Goal: Task Accomplishment & Management: Contribute content

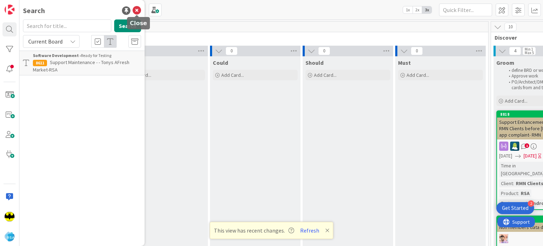
click at [135, 11] on icon at bounding box center [137, 10] width 8 height 8
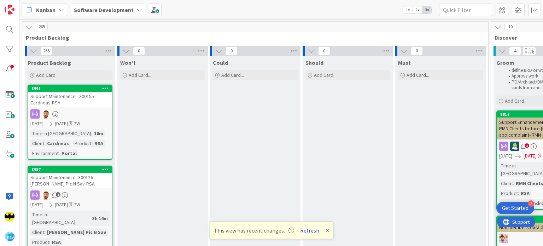
click at [311, 229] on button "Refresh" at bounding box center [310, 230] width 24 height 9
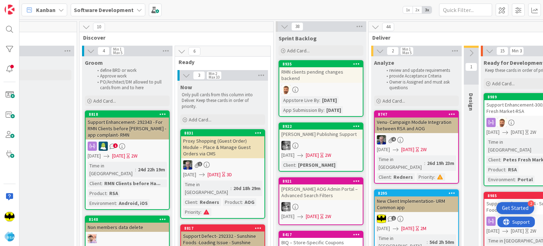
scroll to position [0, 412]
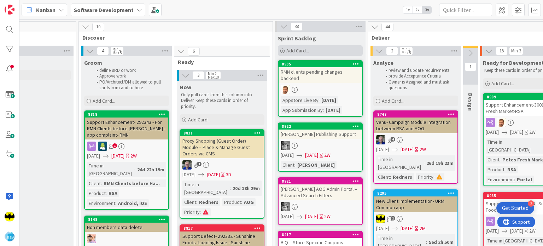
click at [283, 47] on div "Add Card..." at bounding box center [320, 50] width 85 height 11
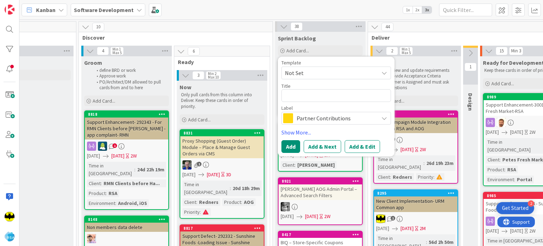
click at [313, 120] on span "Partner Contributions" at bounding box center [336, 118] width 78 height 10
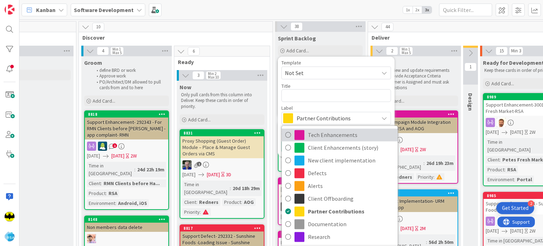
click at [361, 140] on span "Tech Enhancements" at bounding box center [351, 134] width 86 height 11
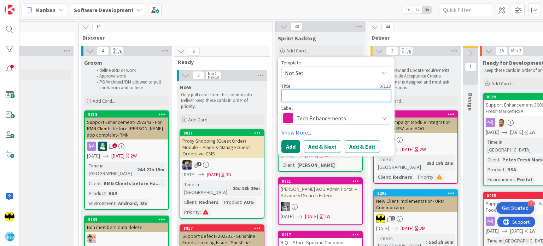
click at [329, 99] on textarea at bounding box center [336, 95] width 110 height 13
paste textarea "Supporting Jpegs on weekly ad automation"
type textarea "x"
type textarea "Supporting Jpegs on weekly ad automation"
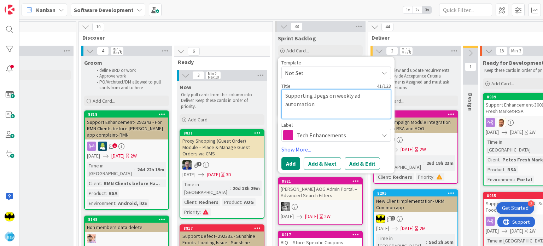
click at [329, 99] on textarea "Supporting Jpegs on weekly ad automation" at bounding box center [336, 104] width 110 height 30
type textarea "x"
type textarea "Supporting Jpegs n weekly ad automation"
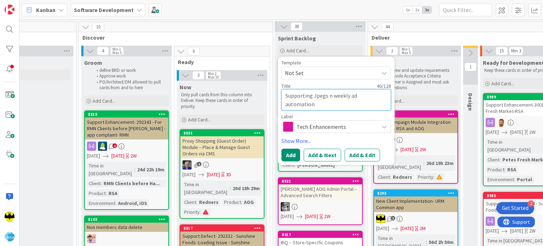
click at [336, 109] on textarea "Supporting Jpegs n weekly ad automation" at bounding box center [336, 99] width 110 height 21
type textarea "x"
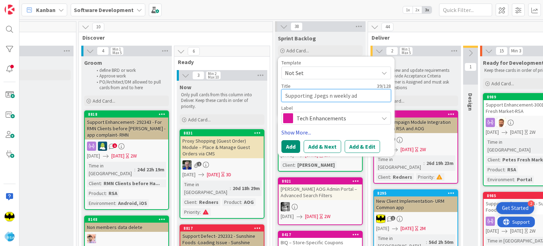
type textarea "Supporting Jpegs n weekly ad automation"
click at [303, 132] on link "Show More..." at bounding box center [336, 132] width 110 height 8
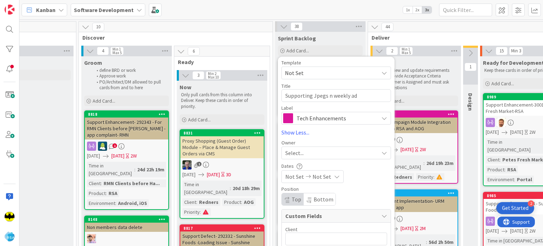
click at [314, 151] on div "Select..." at bounding box center [331, 152] width 93 height 8
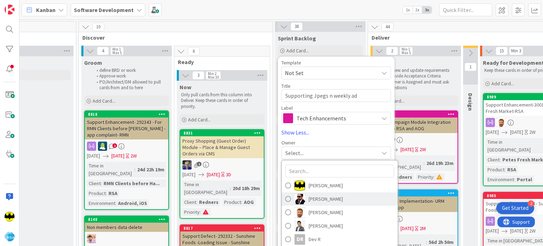
click at [314, 195] on span "Angel Christian" at bounding box center [326, 198] width 34 height 11
type textarea "x"
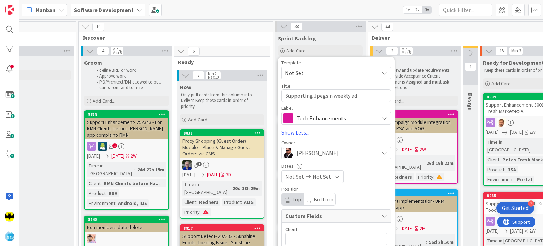
click at [300, 178] on span "Not Set" at bounding box center [294, 176] width 19 height 8
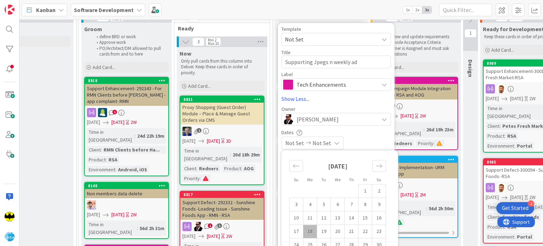
scroll to position [73, 412]
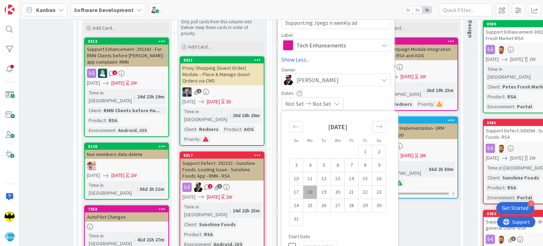
click at [309, 193] on td "18" at bounding box center [310, 191] width 14 height 13
type input "[DATE]"
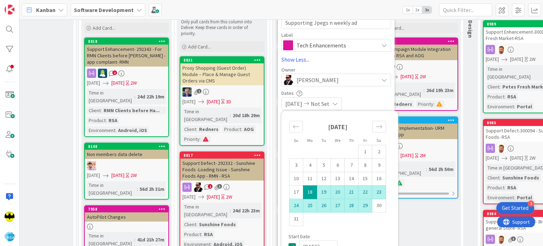
type textarea "x"
click at [361, 209] on td "29" at bounding box center [365, 205] width 14 height 13
type input "[DATE]"
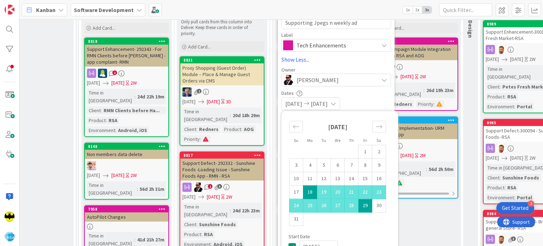
type textarea "x"
click at [365, 100] on div "08/18/2025 08/29/2025" at bounding box center [336, 103] width 110 height 13
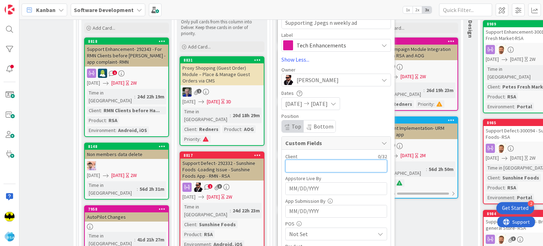
click at [314, 164] on input "text" at bounding box center [336, 165] width 102 height 13
type input "RSA"
type textarea "x"
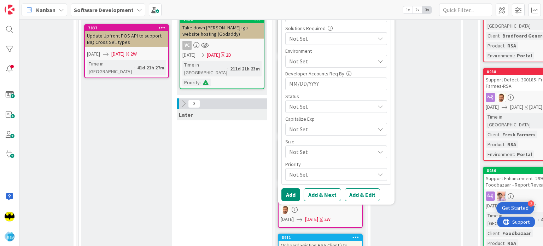
scroll to position [317, 412]
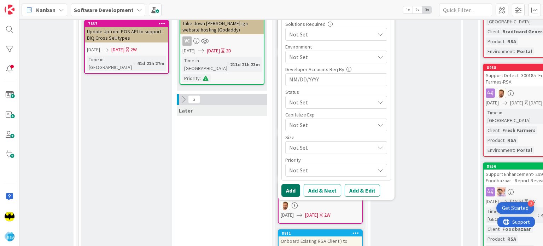
type input "RSA"
click at [287, 189] on button "Add" at bounding box center [290, 190] width 19 height 13
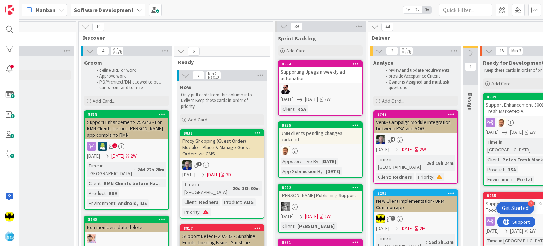
scroll to position [0, 414]
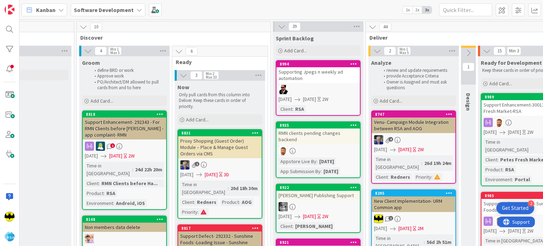
click at [342, 81] on div "Supporting Jpegs n weekly ad automation" at bounding box center [317, 75] width 83 height 16
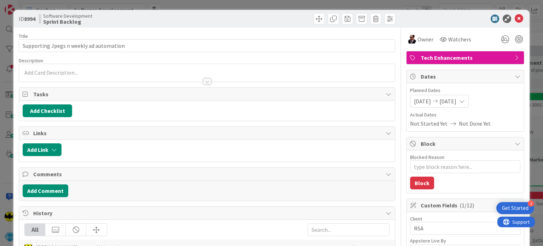
click at [141, 69] on div at bounding box center [206, 73] width 375 height 18
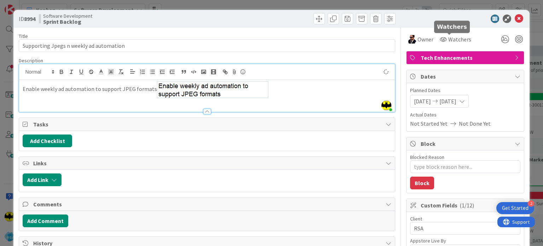
type textarea "x"
click at [515, 21] on icon at bounding box center [519, 18] width 8 height 8
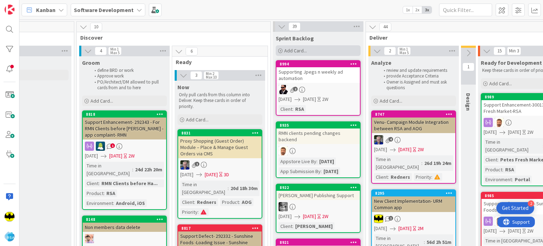
click at [280, 51] on icon at bounding box center [280, 51] width 4 height 4
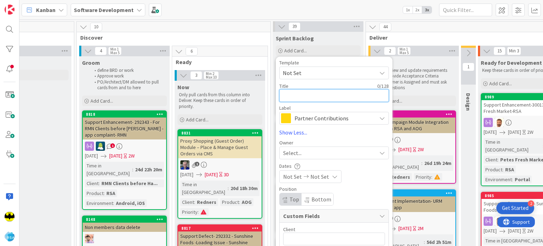
paste textarea "BIQ UI graph related changes"
type textarea "BIQ UI graph related changes"
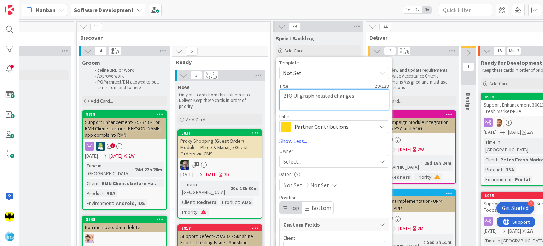
type textarea "x"
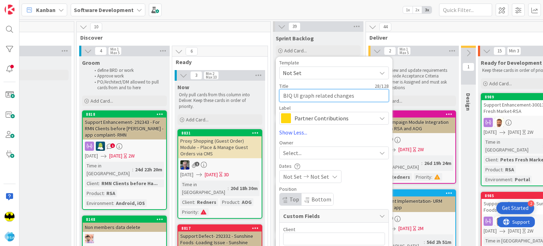
type textarea "BIQ UI graph related changes"
click at [302, 117] on span "Partner Contributions" at bounding box center [333, 118] width 78 height 10
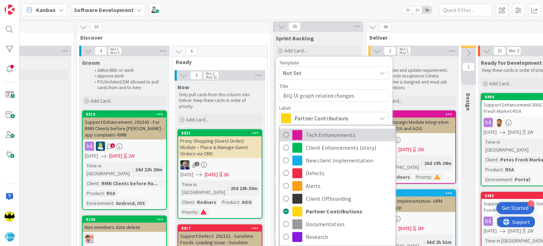
click at [313, 132] on span "Tech Enhancements" at bounding box center [349, 134] width 86 height 11
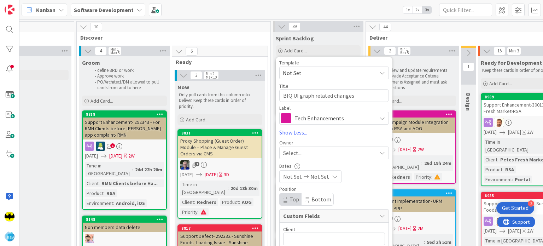
click at [297, 150] on span "Select..." at bounding box center [292, 152] width 18 height 8
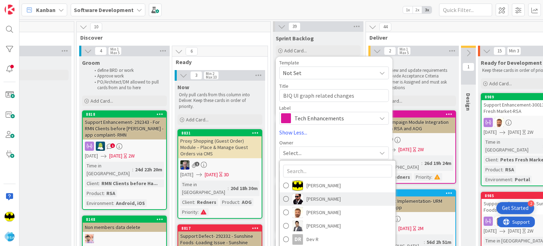
click at [308, 196] on span "Angel Christian" at bounding box center [324, 198] width 34 height 11
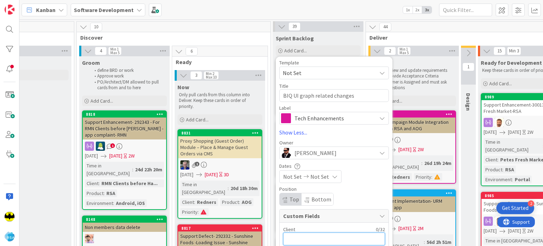
click at [299, 237] on input "text" at bounding box center [334, 238] width 102 height 13
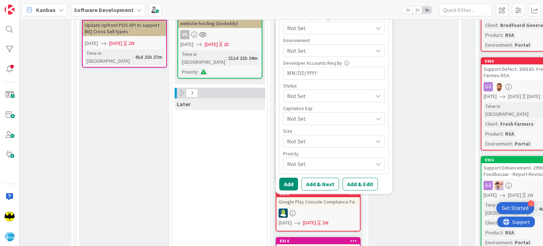
scroll to position [326, 414]
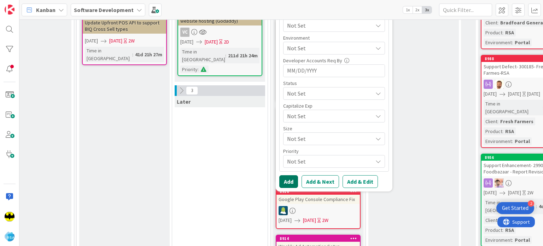
click at [282, 179] on button "Add" at bounding box center [288, 181] width 19 height 13
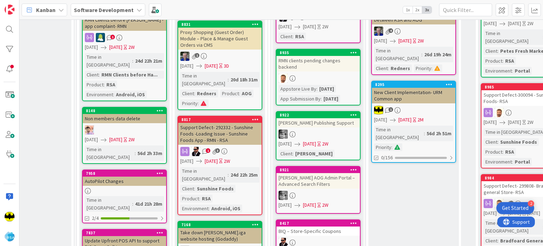
scroll to position [0, 414]
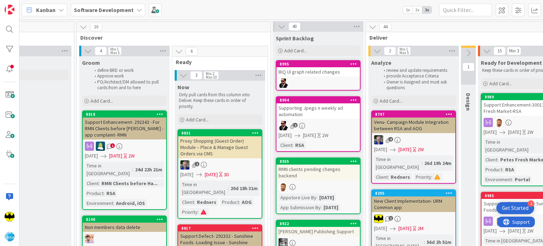
click at [322, 72] on div "BIQ UI graph related changes" at bounding box center [317, 71] width 83 height 9
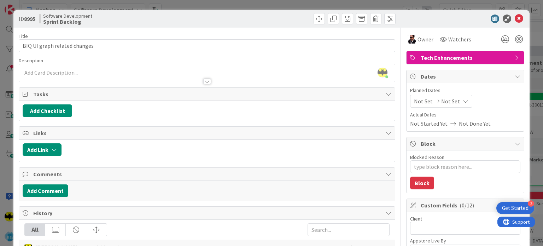
click at [123, 73] on div "Abhipsha Chakraborty just joined" at bounding box center [206, 73] width 375 height 18
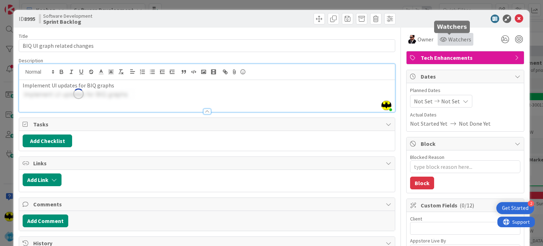
click at [451, 41] on span "Watchers" at bounding box center [459, 39] width 23 height 8
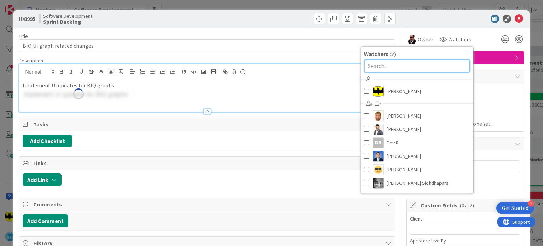
type textarea "x"
click at [416, 65] on input "text" at bounding box center [416, 65] width 105 height 13
type input "jay"
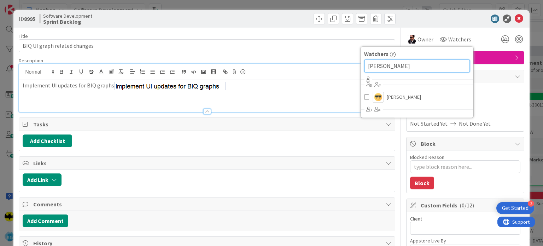
type textarea "x"
type input "jay"
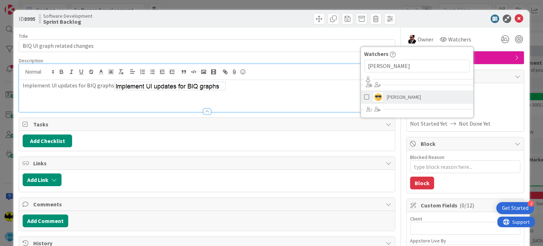
click at [399, 94] on span "Jaydeep Karena" at bounding box center [404, 97] width 34 height 11
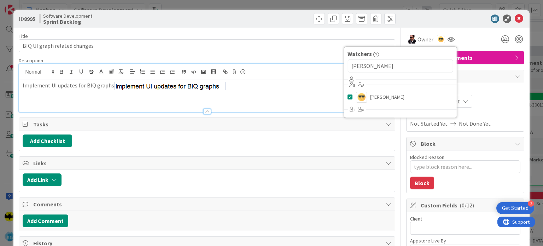
click at [280, 86] on p "Implement UI updates for BIQ graphs" at bounding box center [207, 85] width 368 height 9
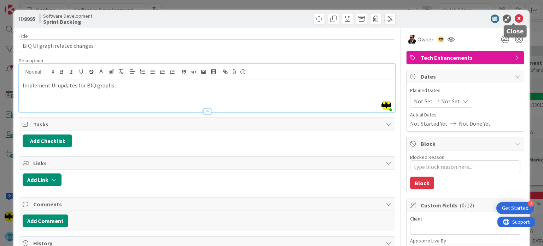
click at [515, 20] on icon at bounding box center [519, 18] width 8 height 8
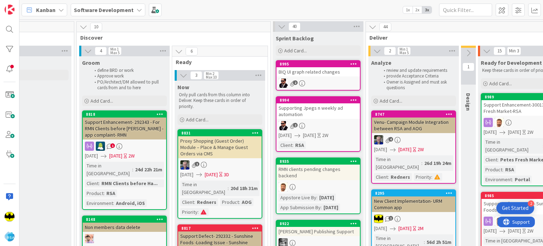
click at [335, 77] on link "8995 BIQ UI graph related changes 2" at bounding box center [318, 75] width 85 height 30
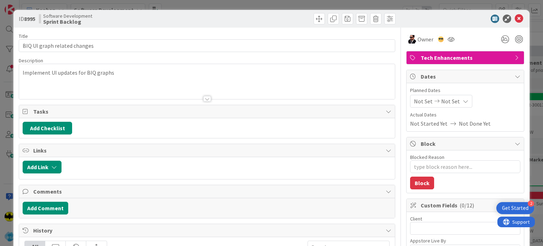
type textarea "x"
click at [417, 101] on span "Not Set" at bounding box center [423, 101] width 19 height 8
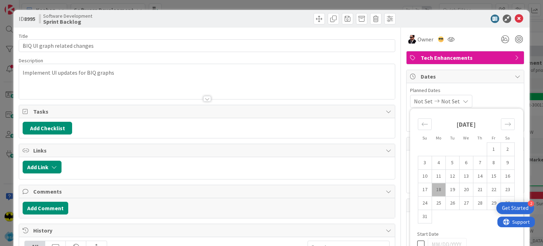
click at [438, 191] on td "18" at bounding box center [439, 189] width 14 height 13
type input "[DATE]"
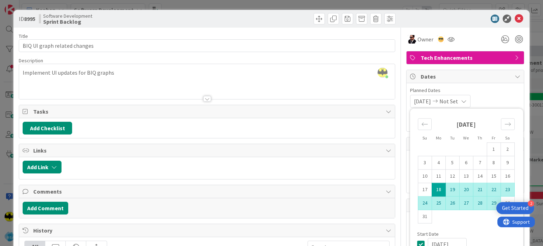
type textarea "x"
click at [493, 206] on td "29" at bounding box center [494, 202] width 14 height 13
type input "[DATE]"
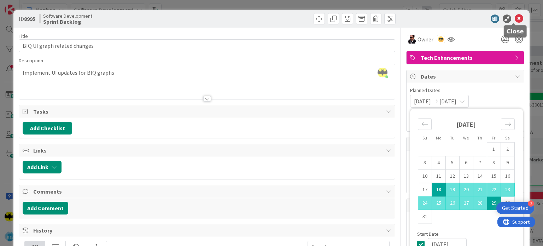
click at [515, 18] on icon at bounding box center [519, 18] width 8 height 8
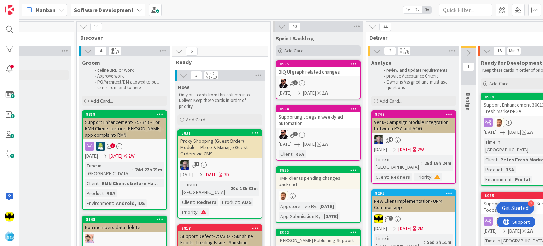
click at [279, 46] on div "Add Card..." at bounding box center [318, 50] width 85 height 11
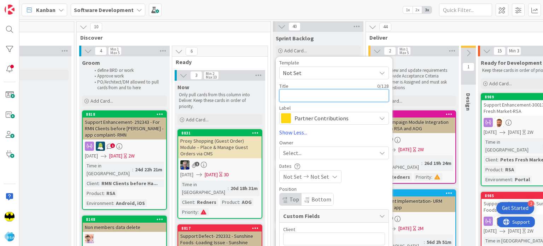
paste textarea "Autopilot rule wizard redo – backend support"
type textarea "x"
type textarea "Autopilot rule wizard redo – backend support"
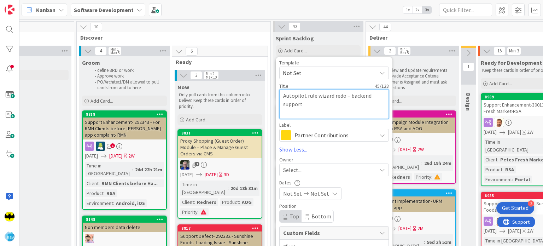
type textarea "x"
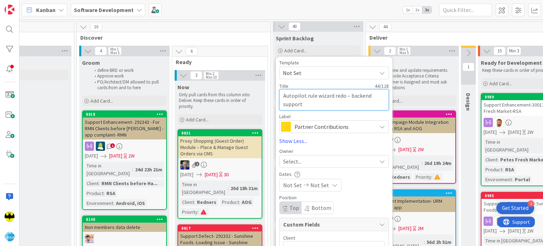
type textarea "Autopilot rule wizard redo – backend support"
click at [301, 126] on span "Partner Contributions" at bounding box center [333, 127] width 78 height 10
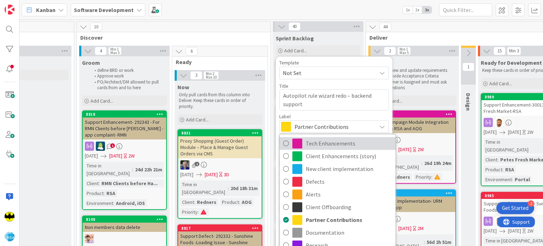
click at [309, 140] on span "Tech Enhancements" at bounding box center [349, 143] width 86 height 11
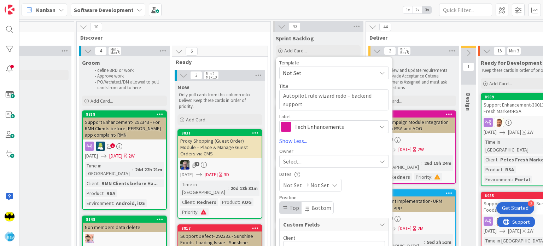
click at [306, 160] on div "Select..." at bounding box center [329, 161] width 93 height 8
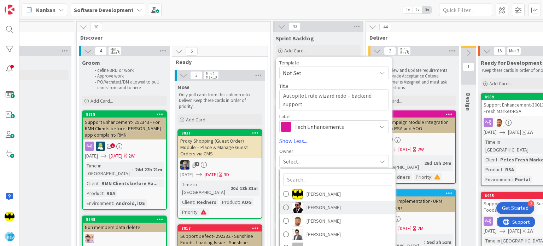
click at [317, 206] on span "Angel Christian" at bounding box center [324, 207] width 34 height 11
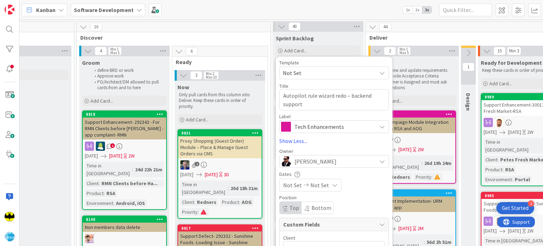
type textarea "x"
click at [307, 188] on div "Not Set Not Set" at bounding box center [310, 185] width 62 height 13
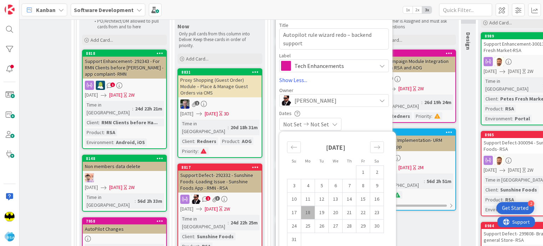
scroll to position [62, 414]
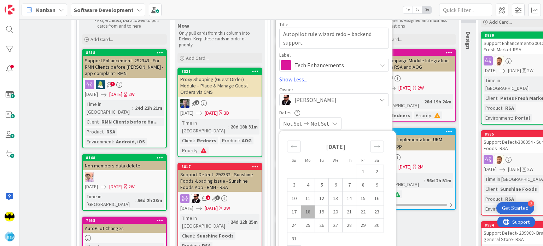
click at [307, 210] on td "18" at bounding box center [308, 211] width 14 height 13
type input "[DATE]"
type textarea "x"
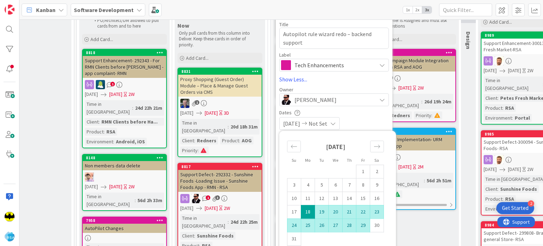
click at [363, 226] on td "29" at bounding box center [363, 224] width 14 height 13
type input "[DATE]"
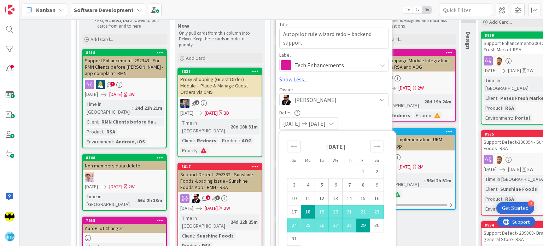
click at [365, 118] on div "08/18/2025 08/29/2025" at bounding box center [334, 123] width 110 height 13
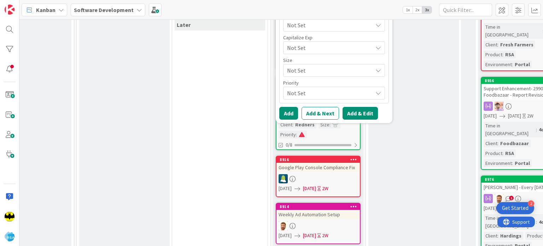
scroll to position [403, 433]
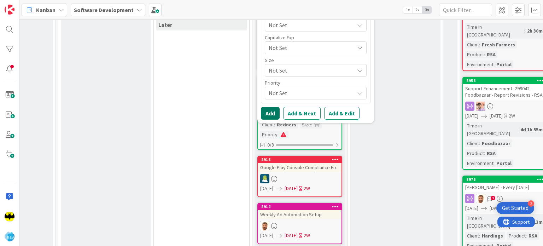
click at [273, 113] on button "Add" at bounding box center [270, 113] width 19 height 13
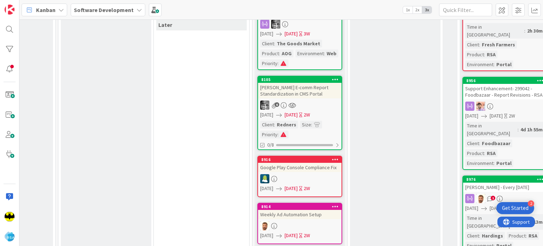
scroll to position [0, 433]
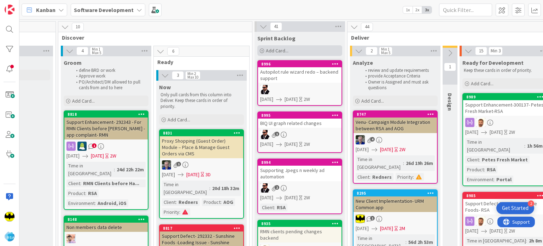
click at [263, 49] on div "Add Card..." at bounding box center [299, 50] width 85 height 11
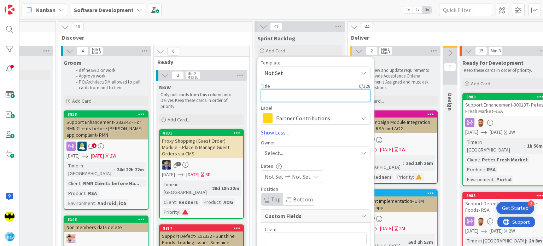
paste textarea "The Goods home page changes"
type textarea "x"
type textarea "The Goods home page changes"
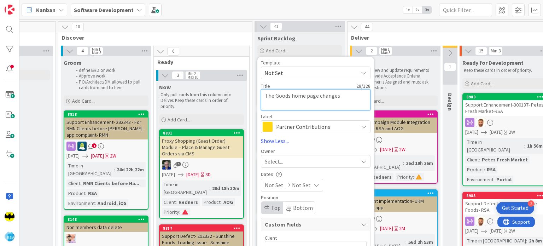
type textarea "x"
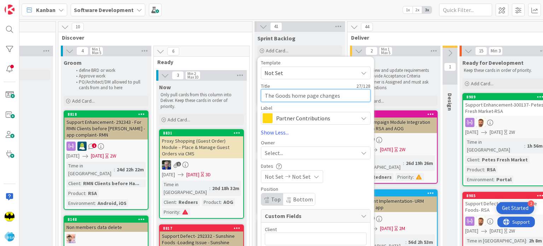
type textarea "The Goods home page changes"
click at [284, 120] on span "Partner Contributions" at bounding box center [315, 118] width 78 height 10
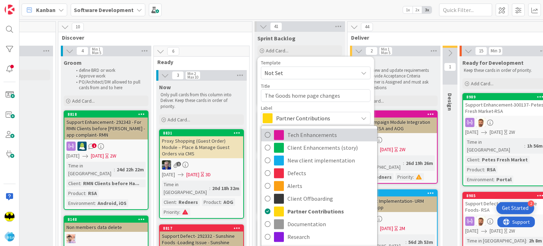
click at [299, 136] on span "Tech Enhancements" at bounding box center [330, 134] width 86 height 11
type textarea "x"
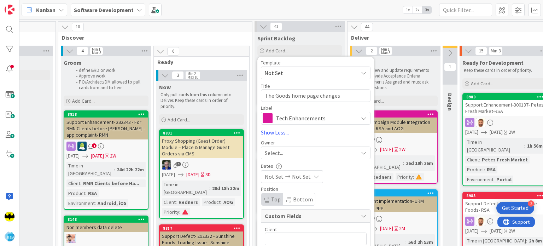
click at [279, 150] on span "Select..." at bounding box center [274, 152] width 18 height 8
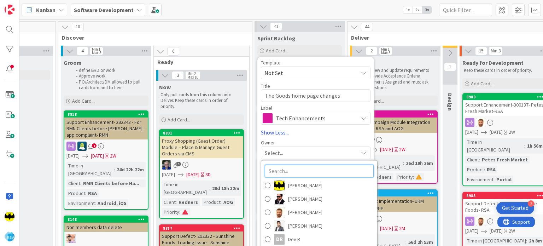
click at [293, 170] on input "text" at bounding box center [319, 170] width 109 height 13
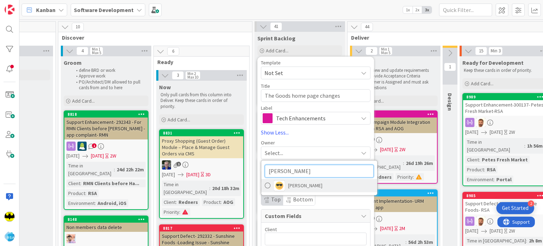
type input "jay"
click at [298, 191] on link "Jaydeep Karena" at bounding box center [319, 185] width 116 height 13
type textarea "x"
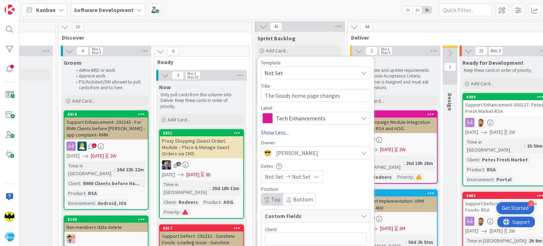
click at [271, 179] on span "Not Set" at bounding box center [274, 176] width 19 height 8
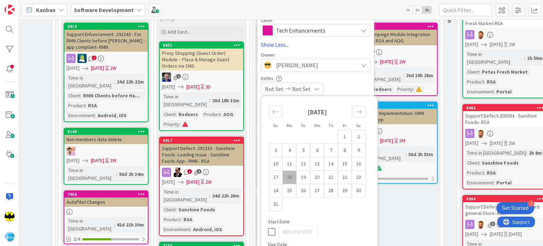
scroll to position [93, 433]
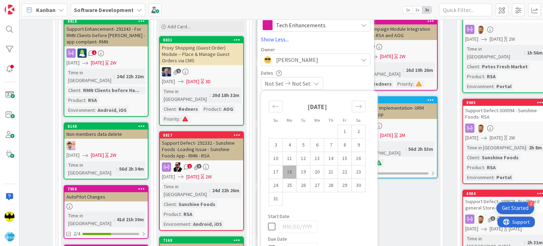
click at [287, 172] on td "18" at bounding box center [290, 171] width 14 height 13
type input "[DATE]"
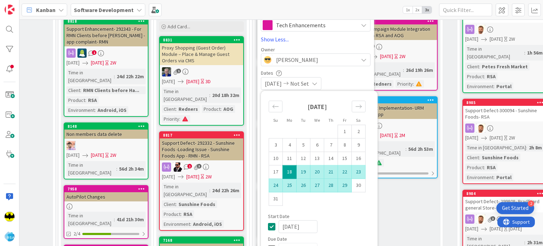
type textarea "x"
click at [346, 190] on td "29" at bounding box center [345, 185] width 14 height 13
type input "[DATE]"
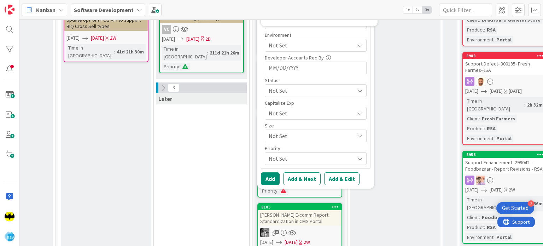
scroll to position [332, 433]
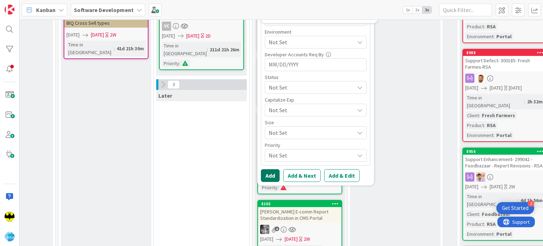
click at [268, 173] on button "Add" at bounding box center [270, 175] width 19 height 13
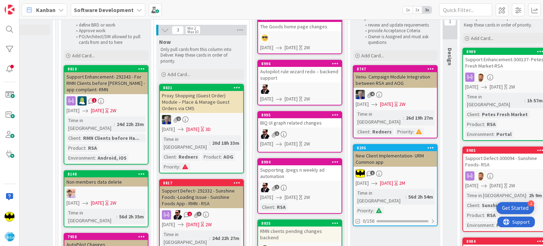
scroll to position [0, 433]
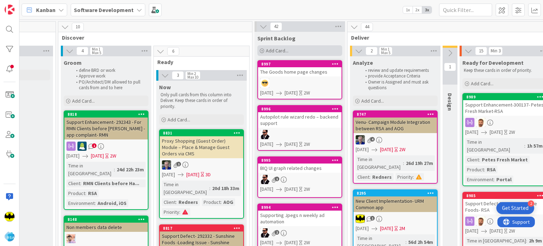
click at [263, 50] on div "Add Card..." at bounding box center [299, 50] width 85 height 11
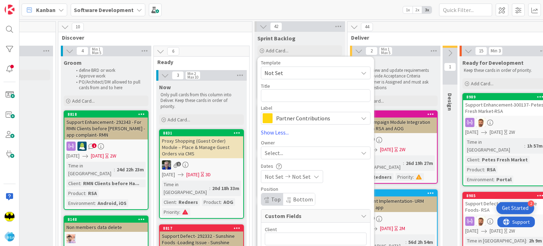
click at [383, 46] on div "2 Min 1 Max 5" at bounding box center [395, 51] width 91 height 11
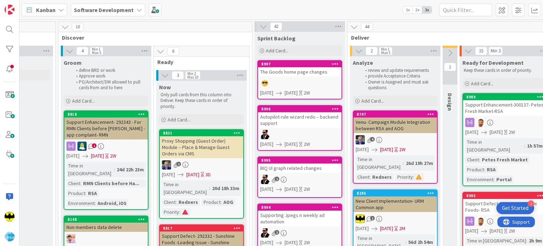
click at [309, 81] on div at bounding box center [299, 82] width 83 height 9
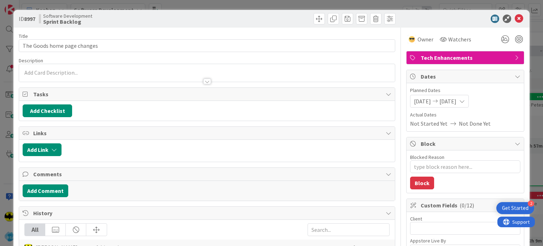
click at [427, 60] on span "Tech Enhancements" at bounding box center [466, 57] width 91 height 8
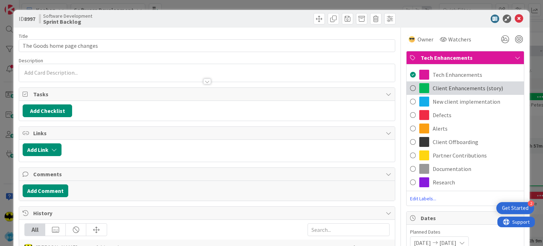
click at [440, 91] on span "Client Enhancements (story)" at bounding box center [468, 88] width 70 height 8
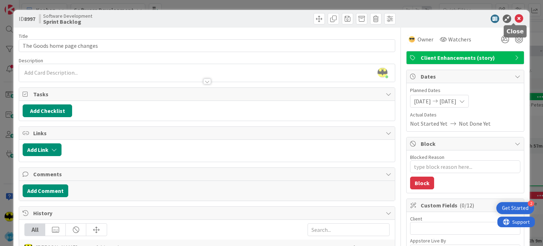
click at [515, 18] on icon at bounding box center [519, 18] width 8 height 8
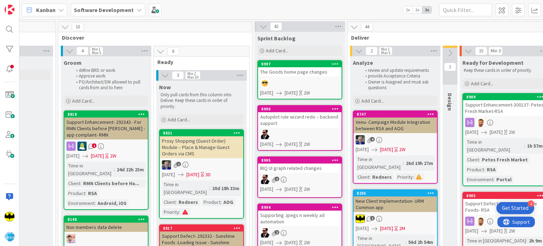
click at [310, 121] on div "Autopilot rule wizard redo – backend support" at bounding box center [299, 120] width 83 height 16
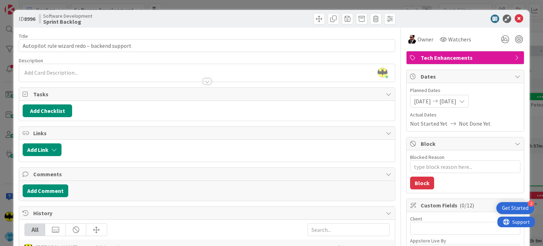
click at [432, 56] on span "Tech Enhancements" at bounding box center [466, 57] width 91 height 8
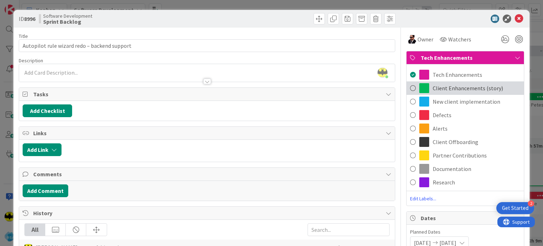
click at [450, 89] on span "Client Enhancements (story)" at bounding box center [468, 88] width 70 height 8
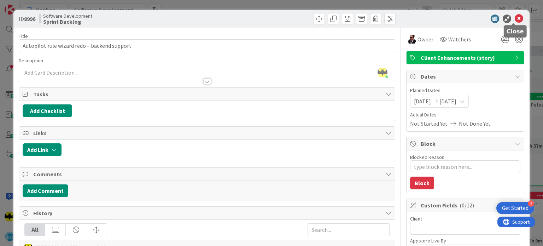
click at [516, 19] on icon at bounding box center [519, 18] width 8 height 8
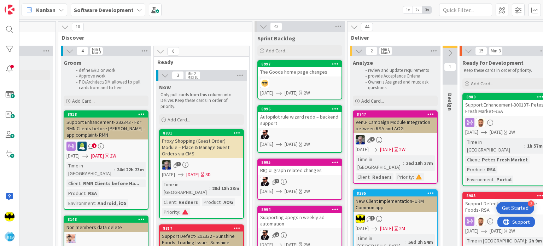
click at [305, 177] on div "1" at bounding box center [299, 181] width 83 height 9
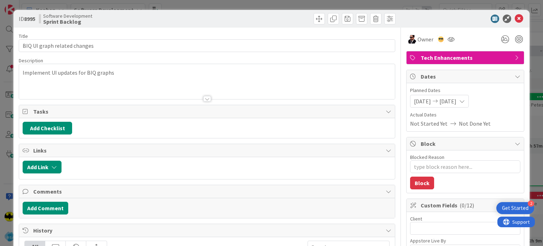
click at [439, 58] on span "Tech Enhancements" at bounding box center [466, 57] width 91 height 8
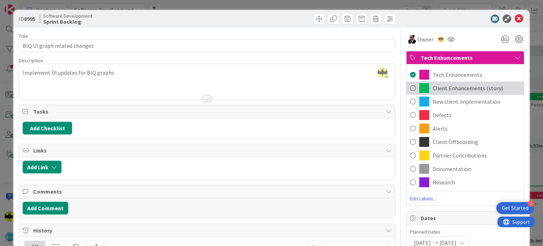
click at [442, 86] on span "Client Enhancements (story)" at bounding box center [468, 88] width 70 height 8
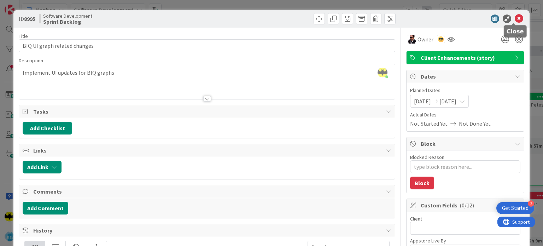
click at [517, 20] on icon at bounding box center [519, 18] width 8 height 8
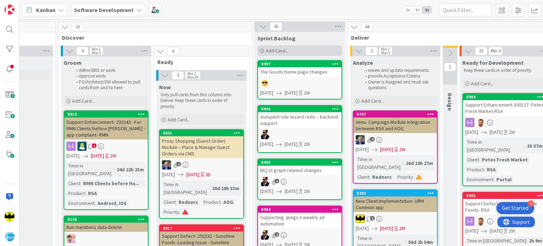
click at [262, 50] on icon at bounding box center [262, 51] width 4 height 4
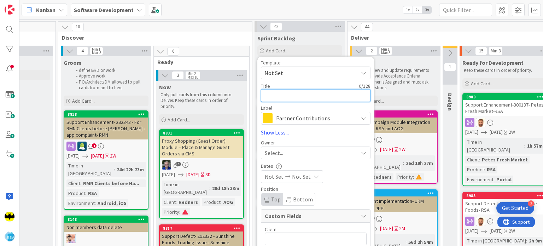
paste textarea "Rofda blog page changes"
type textarea "x"
type textarea "Rofda blog page changes"
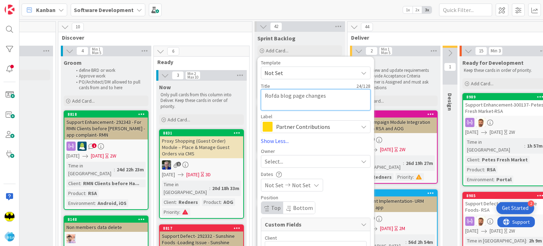
type textarea "x"
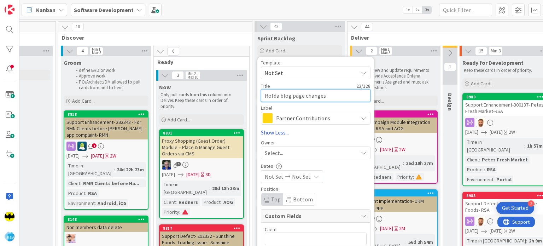
type textarea "Rofda blog page changes"
click at [299, 119] on span "Partner Contributions" at bounding box center [315, 118] width 78 height 10
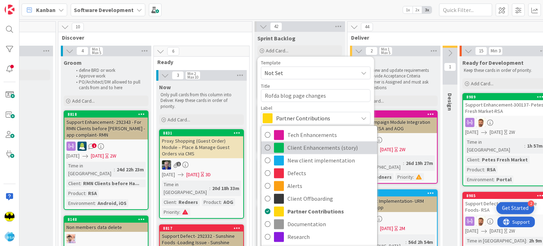
click at [303, 146] on span "Client Enhancements (story)" at bounding box center [330, 147] width 86 height 11
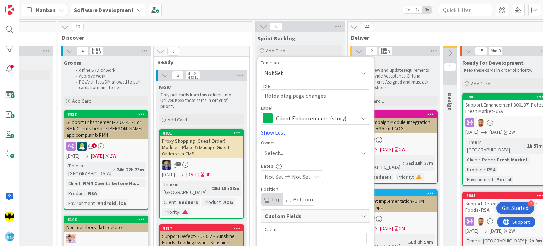
click at [290, 153] on div "Select..." at bounding box center [311, 152] width 93 height 8
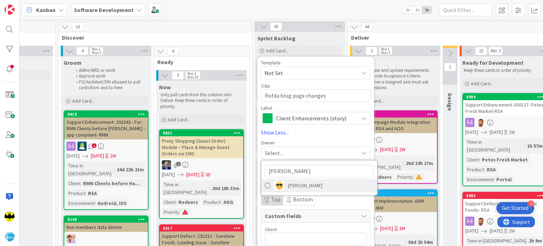
click at [294, 182] on span "Jaydeep Karena" at bounding box center [305, 185] width 34 height 11
type textarea "x"
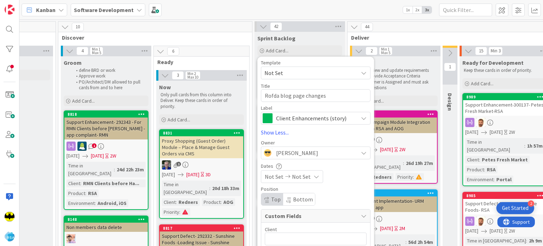
click at [280, 178] on span "Not Set" at bounding box center [274, 176] width 19 height 8
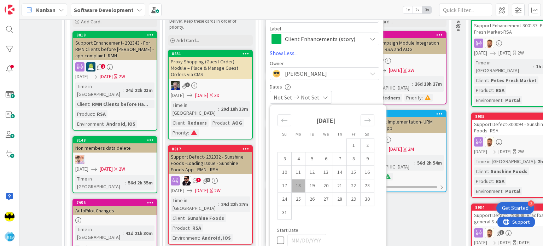
scroll to position [79, 424]
click at [297, 181] on td "18" at bounding box center [299, 185] width 14 height 13
type input "[DATE]"
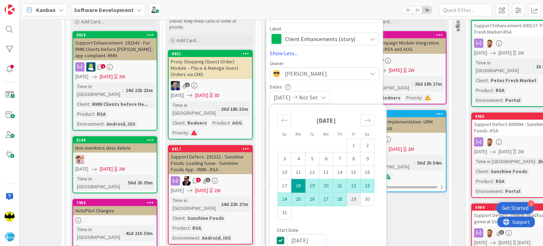
type textarea "x"
click at [348, 200] on td "29" at bounding box center [354, 198] width 14 height 13
type input "[DATE]"
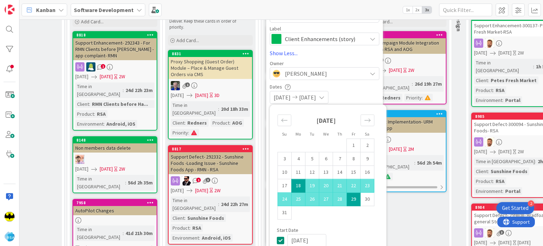
click at [362, 219] on table "1 2 3 4 5 6 7 8 9 10 11 12 13 14 15 16 17 18 19 20 21 22 23 24 25 26 27 28 29 3…" at bounding box center [326, 178] width 97 height 81
click at [362, 100] on div "08/18/2025 08/29/2025" at bounding box center [325, 97] width 110 height 13
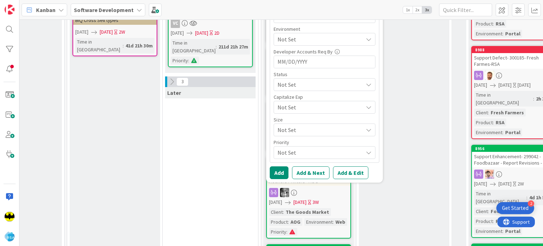
scroll to position [336, 424]
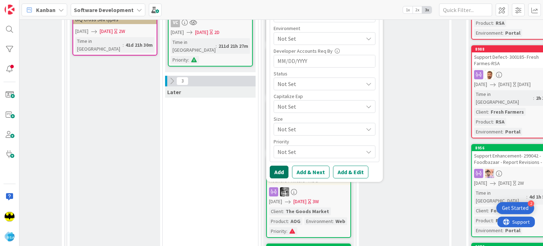
click at [279, 169] on button "Add" at bounding box center [279, 171] width 19 height 13
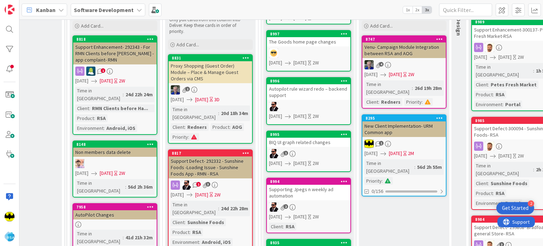
scroll to position [0, 424]
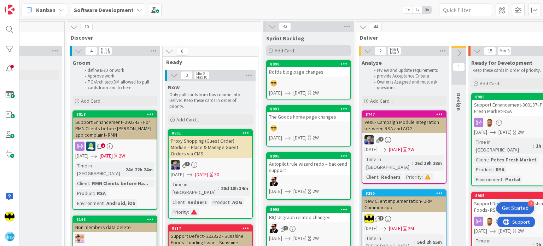
click at [269, 49] on icon at bounding box center [271, 51] width 4 height 4
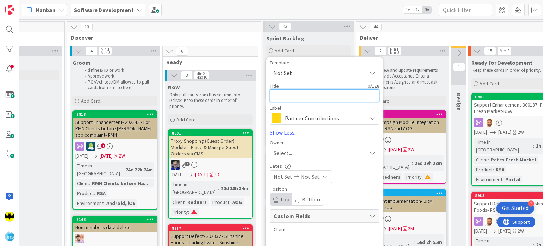
paste textarea "Coupon display placement fix"
type textarea "x"
type textarea "Coupon display placement fix"
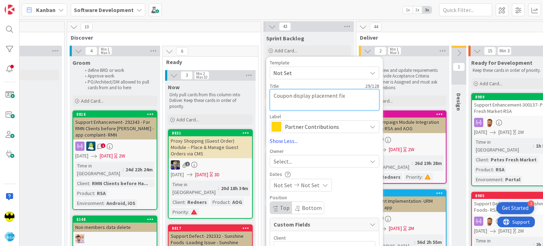
type textarea "x"
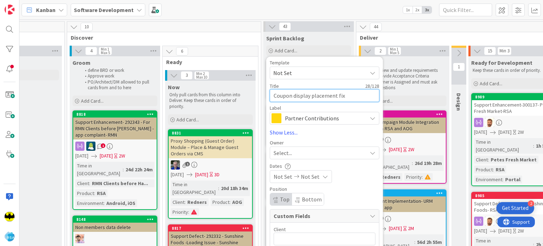
type textarea "Coupon display placement fix"
click at [316, 118] on span "Partner Contributions" at bounding box center [324, 118] width 78 height 10
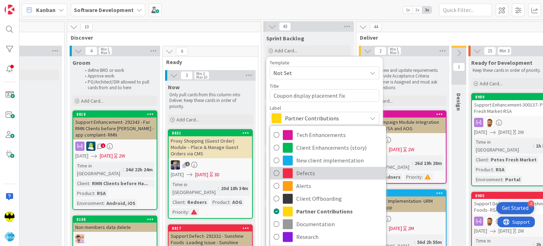
click at [303, 175] on span "Defects" at bounding box center [339, 173] width 86 height 11
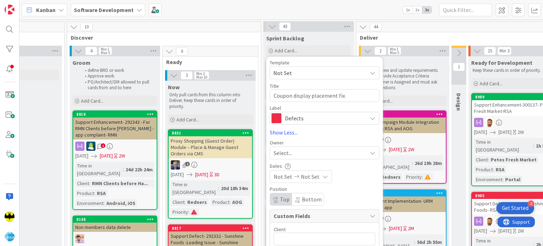
type textarea "x"
click at [288, 153] on span "Select..." at bounding box center [283, 152] width 18 height 8
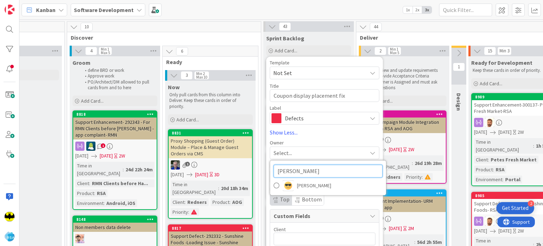
click at [294, 173] on input "jay" at bounding box center [328, 170] width 109 height 13
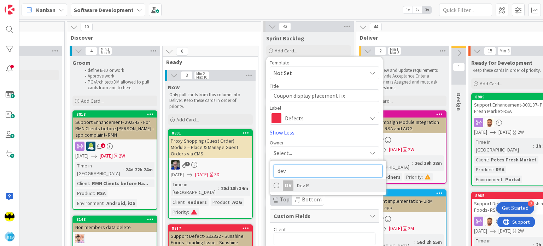
type input "dev"
click at [294, 185] on link "DR Dev R" at bounding box center [328, 185] width 116 height 13
type textarea "x"
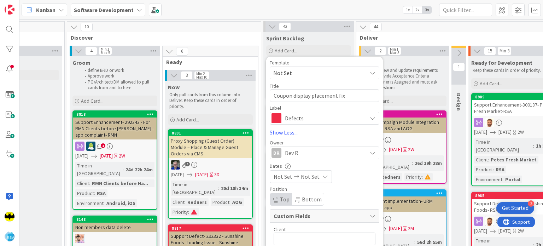
click at [288, 175] on span "Not Set" at bounding box center [283, 176] width 19 height 8
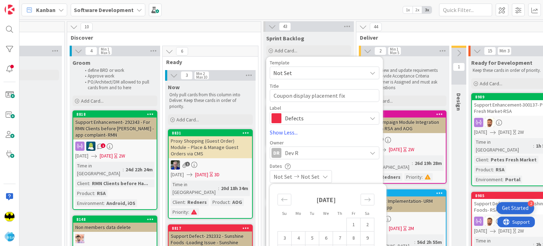
scroll to position [98, 424]
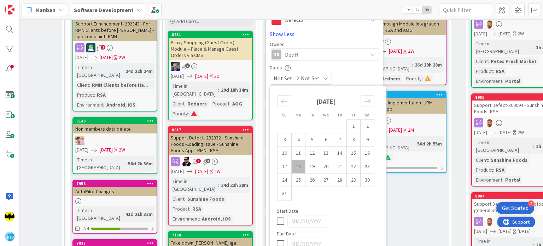
click at [299, 168] on td "18" at bounding box center [299, 166] width 14 height 13
type input "[DATE]"
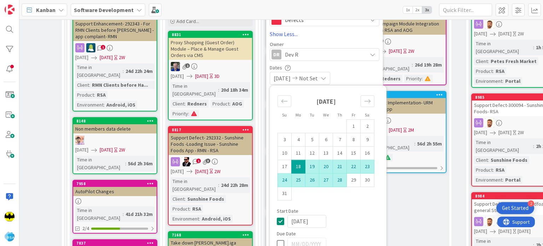
type textarea "x"
click at [355, 182] on td "29" at bounding box center [354, 179] width 14 height 13
type input "[DATE]"
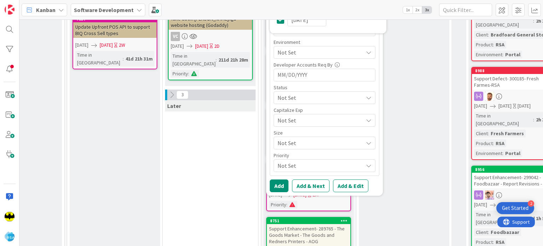
scroll to position [322, 424]
click at [272, 187] on button "Add" at bounding box center [279, 185] width 19 height 13
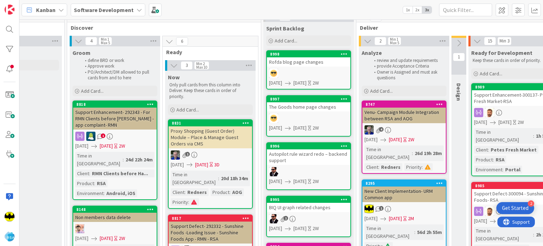
scroll to position [0, 424]
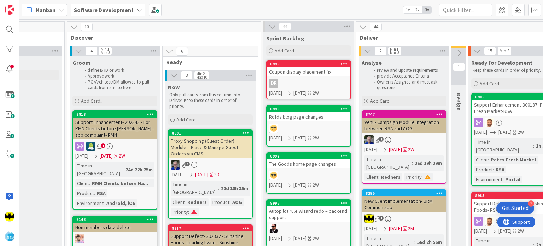
click at [316, 76] on div "Coupon display placement fix" at bounding box center [308, 71] width 83 height 9
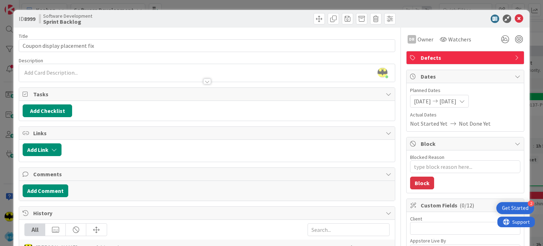
click at [223, 74] on div at bounding box center [206, 77] width 375 height 7
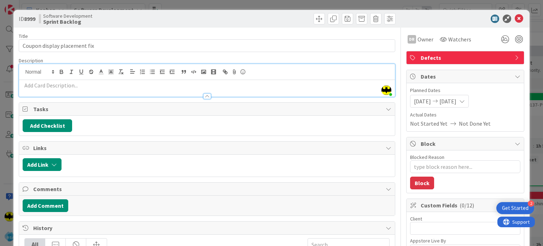
click at [208, 86] on p at bounding box center [207, 85] width 368 height 8
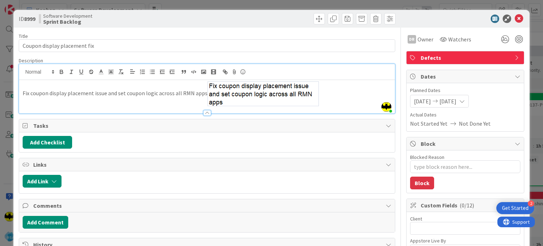
click at [349, 97] on p "Fix coupon display placement issue and set coupon logic across all RMN apps" at bounding box center [207, 93] width 368 height 25
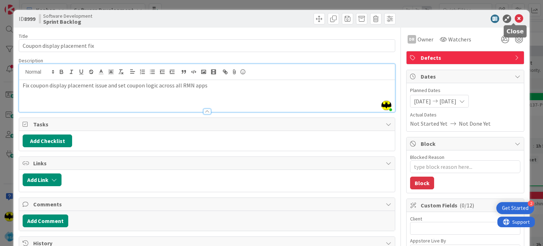
click at [515, 17] on icon at bounding box center [519, 18] width 8 height 8
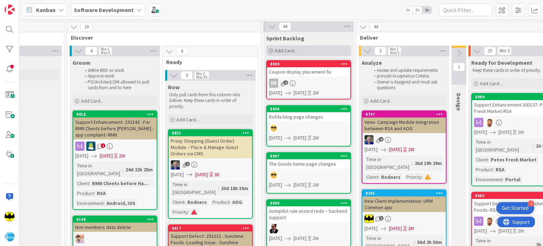
click at [272, 51] on icon at bounding box center [271, 51] width 4 height 4
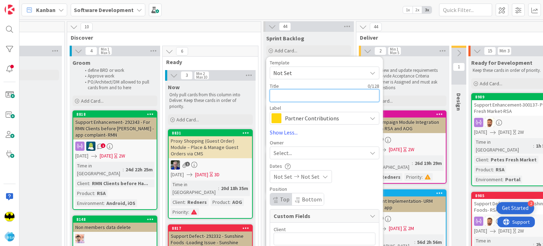
paste textarea "Portal publishes for Kens"
type textarea "x"
type textarea "Portal publishes for Kens"
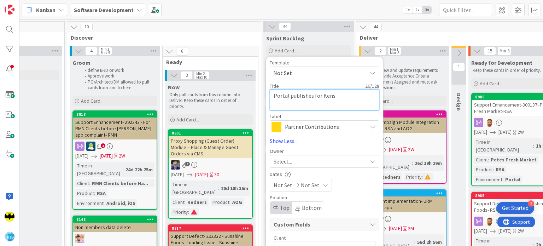
type textarea "x"
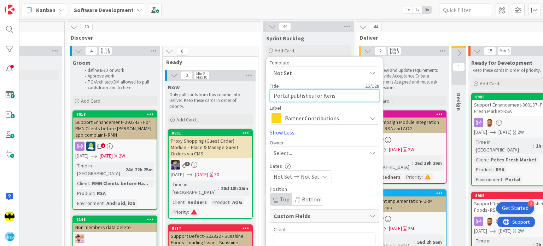
type textarea "Portal publishes for Kens"
click at [299, 116] on span "Partner Contributions" at bounding box center [324, 118] width 78 height 10
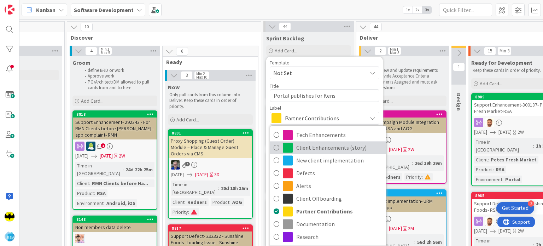
click at [309, 148] on span "Client Enhancements (story)" at bounding box center [339, 147] width 86 height 11
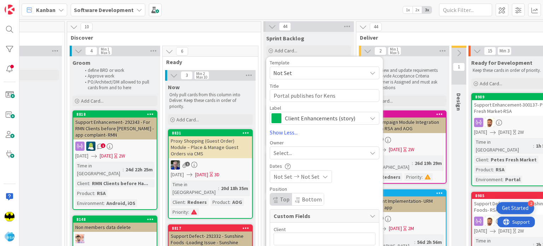
click at [292, 152] on div "Select..." at bounding box center [320, 152] width 93 height 8
click at [298, 186] on span "Dev R" at bounding box center [303, 185] width 12 height 11
type textarea "x"
click at [292, 181] on div "Not Set Not Set" at bounding box center [301, 176] width 62 height 13
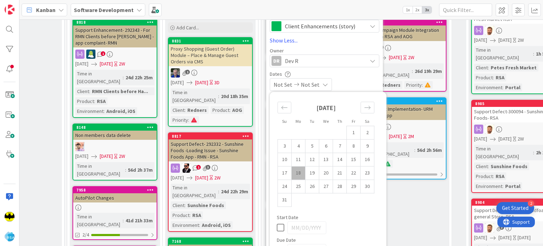
scroll to position [97, 424]
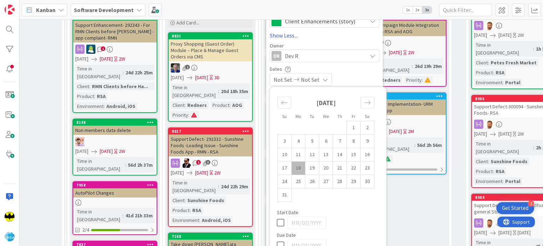
click at [298, 168] on td "18" at bounding box center [299, 167] width 14 height 13
type input "[DATE]"
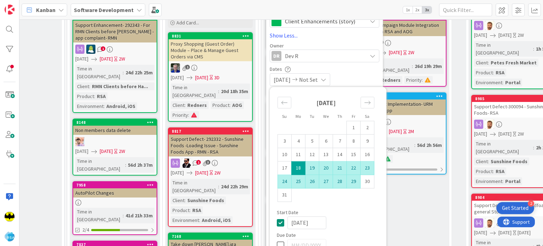
type textarea "x"
click at [349, 179] on td "29" at bounding box center [354, 181] width 14 height 13
type input "[DATE]"
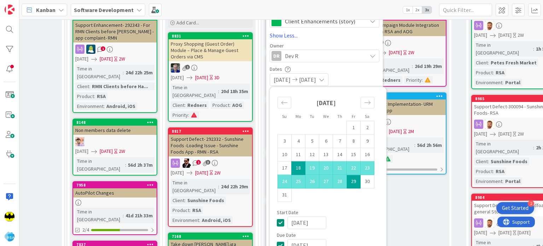
type textarea "x"
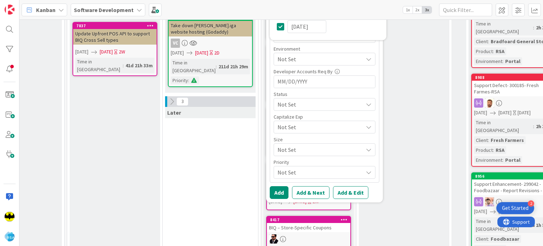
scroll to position [322, 424]
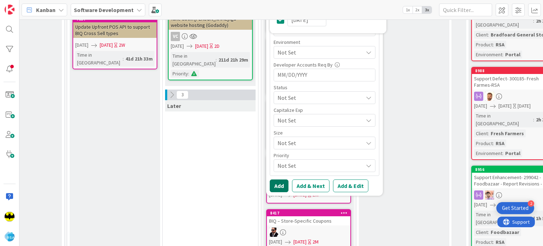
drag, startPoint x: 284, startPoint y: 191, endPoint x: 282, endPoint y: 185, distance: 6.5
click at [282, 185] on button "Add" at bounding box center [279, 185] width 19 height 13
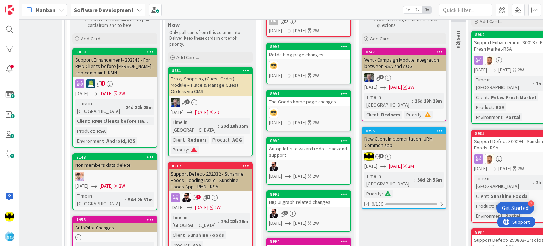
scroll to position [0, 424]
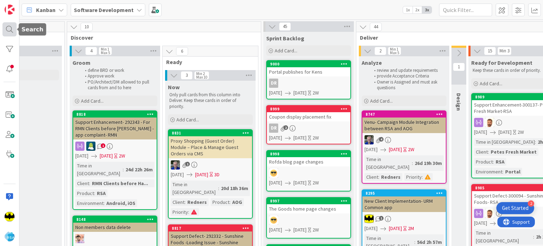
click at [9, 29] on div at bounding box center [9, 29] width 14 height 14
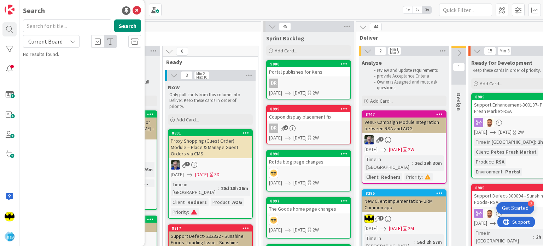
click at [64, 24] on input "text" at bounding box center [67, 25] width 88 height 13
type input "8794"
click at [113, 62] on span "AOG CMS Changes- Publish to Prd" at bounding box center [85, 62] width 71 height 6
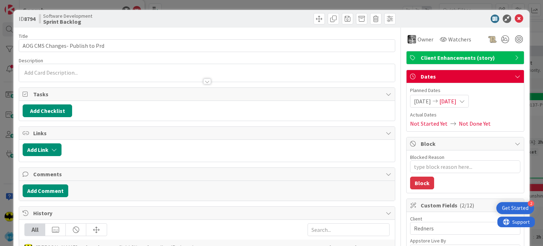
type textarea "x"
click at [208, 80] on div at bounding box center [207, 81] width 8 height 6
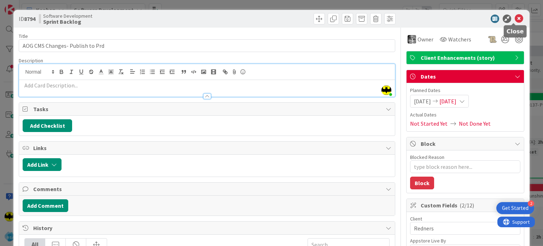
click at [515, 22] on icon at bounding box center [519, 18] width 8 height 8
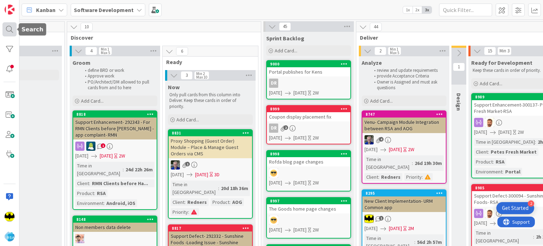
click at [8, 30] on div at bounding box center [9, 29] width 14 height 14
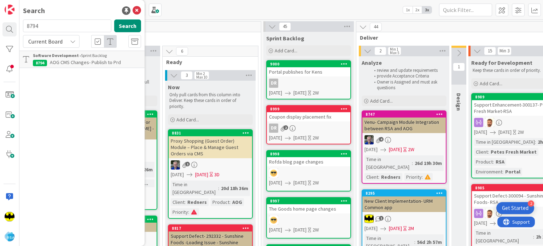
click at [52, 22] on input "8794" at bounding box center [67, 25] width 88 height 13
type input "8974"
click at [84, 63] on span "Support Enhancement- 299442 -The Goods Market - Time Slots (header menu change)" at bounding box center [86, 66] width 106 height 14
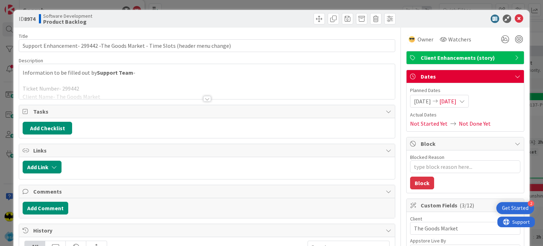
type textarea "x"
click at [206, 100] on div at bounding box center [207, 99] width 8 height 6
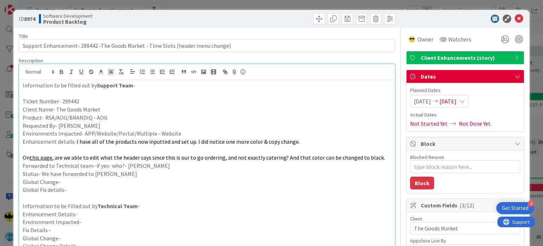
click at [169, 160] on span ", are we able to edit what the header says since this is our to go ordering, an…" at bounding box center [218, 157] width 333 height 7
click at [195, 175] on p "Status- We have forwarded to Jaydeep" at bounding box center [207, 174] width 368 height 8
click at [515, 17] on icon at bounding box center [519, 18] width 8 height 8
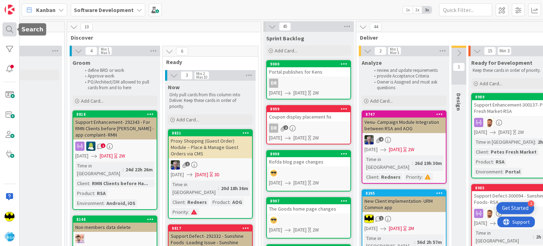
click at [13, 31] on div at bounding box center [9, 29] width 14 height 14
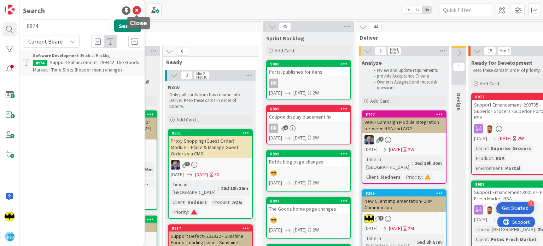
click at [136, 11] on icon at bounding box center [137, 10] width 8 height 8
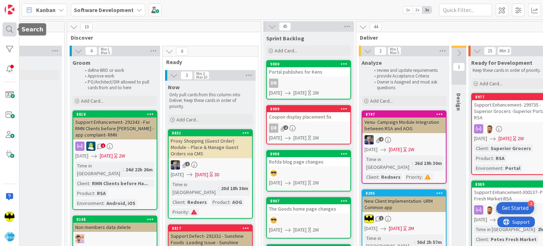
click at [5, 33] on div at bounding box center [9, 29] width 14 height 14
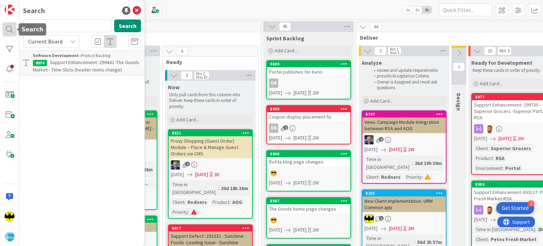
type input "8"
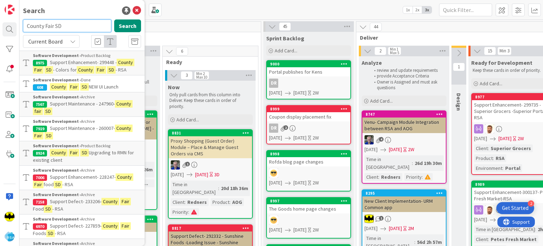
click at [77, 29] on input "County Fair SD" at bounding box center [67, 25] width 88 height 13
type input "County Fair SD RMN"
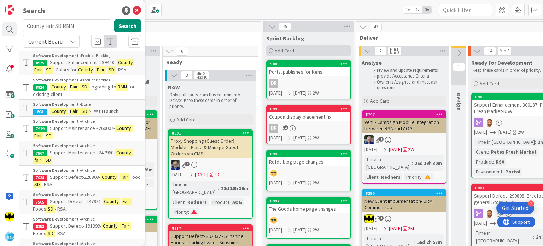
click at [269, 49] on icon at bounding box center [271, 51] width 4 height 4
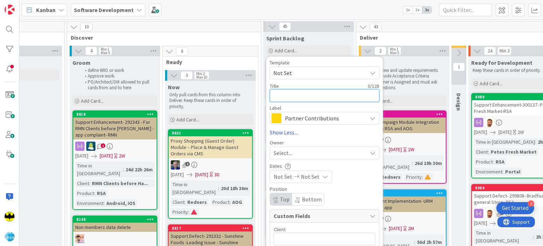
paste textarea "Edwards reporting changes"
type textarea "x"
type textarea "Edwards reporting changes"
click at [312, 121] on span "Partner Contributions" at bounding box center [324, 118] width 78 height 10
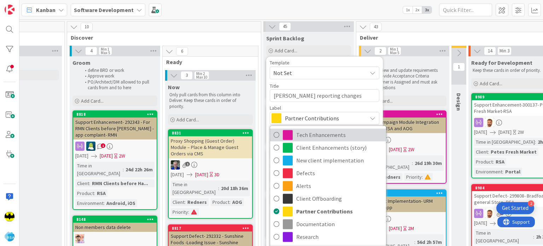
click at [313, 136] on span "Tech Enhancements" at bounding box center [339, 134] width 86 height 11
type textarea "x"
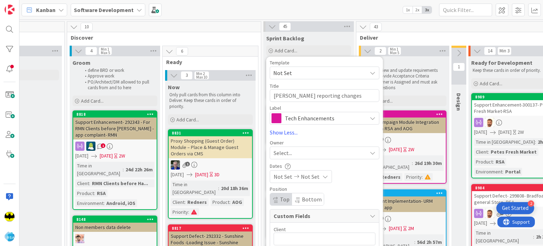
click at [304, 149] on div "Select..." at bounding box center [320, 152] width 93 height 8
click at [304, 167] on input "dev" at bounding box center [328, 170] width 109 height 13
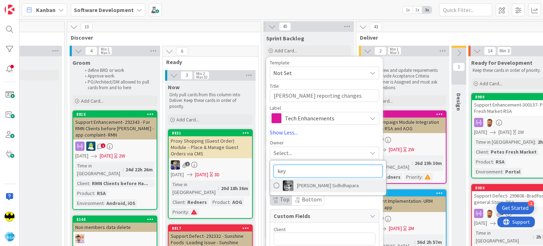
type input "key"
click at [303, 180] on span "Keyur Sidhdhapara" at bounding box center [328, 185] width 62 height 11
type textarea "x"
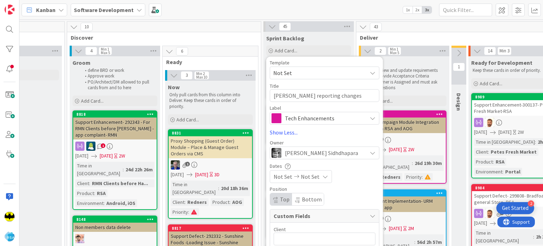
click at [287, 179] on span "Not Set" at bounding box center [283, 176] width 19 height 8
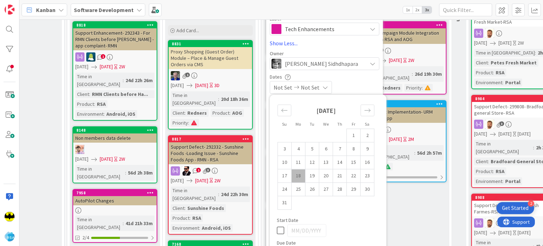
scroll to position [90, 424]
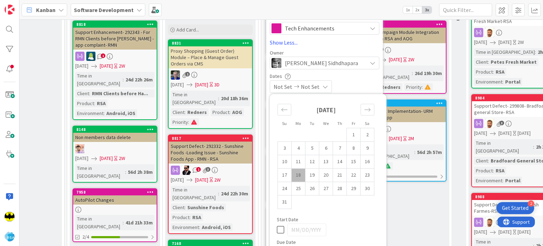
click at [296, 171] on td "18" at bounding box center [299, 174] width 14 height 13
type input "[DATE]"
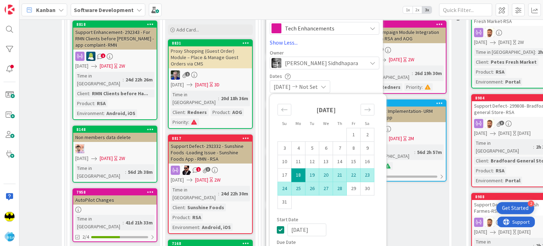
type textarea "x"
click at [350, 185] on td "29" at bounding box center [354, 188] width 14 height 13
type input "[DATE]"
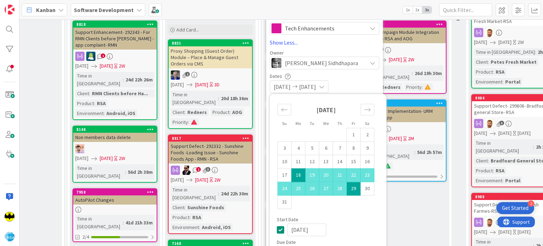
click at [351, 84] on div "08/18/2025 08/29/2025" at bounding box center [325, 86] width 110 height 13
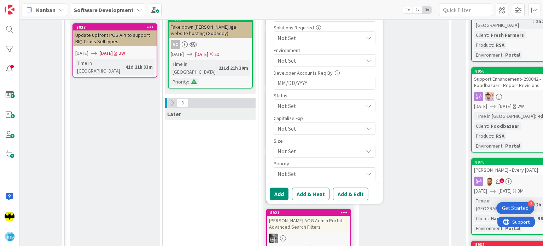
scroll to position [322, 424]
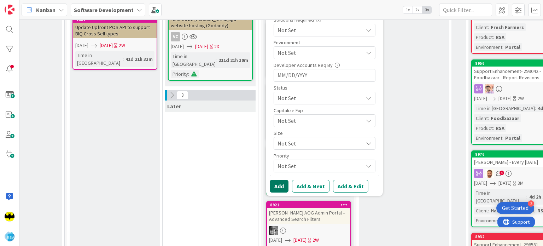
click at [280, 183] on button "Add" at bounding box center [279, 186] width 19 height 13
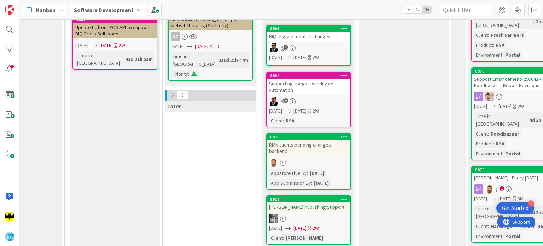
scroll to position [0, 424]
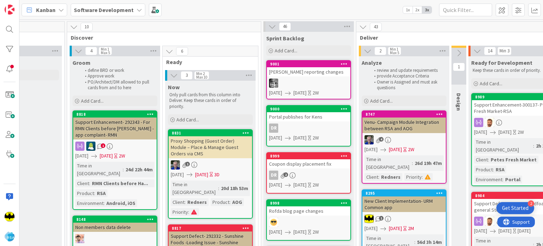
click at [309, 76] on div "Edwards reporting changes" at bounding box center [308, 71] width 83 height 9
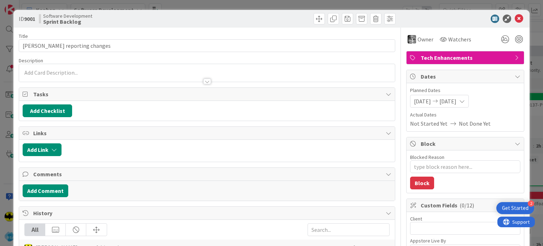
click at [235, 74] on div at bounding box center [206, 77] width 375 height 7
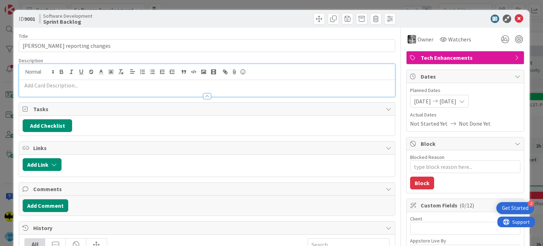
click at [221, 85] on p at bounding box center [207, 85] width 368 height 8
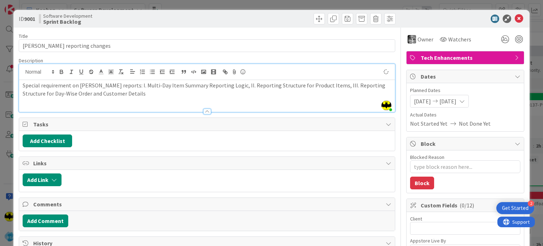
type textarea "x"
click at [515, 18] on icon at bounding box center [519, 18] width 8 height 8
